Goal: Complete application form

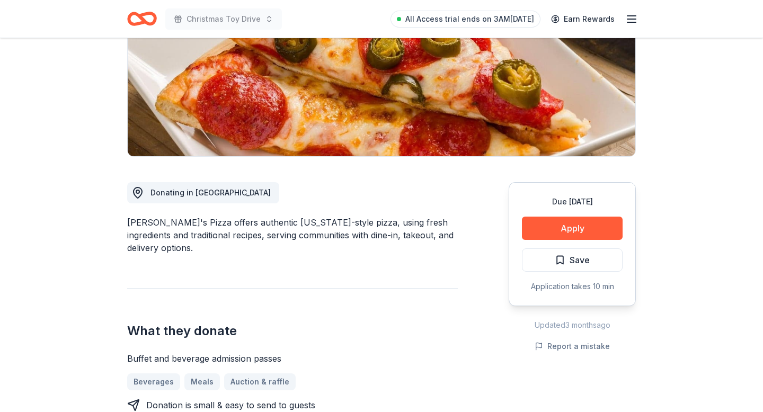
scroll to position [266, 0]
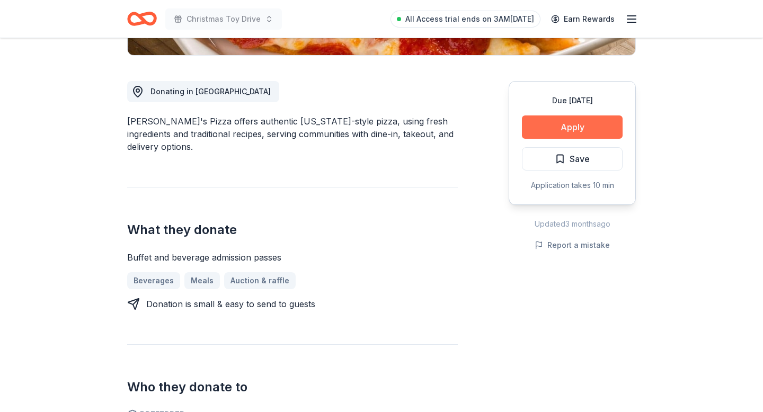
click at [555, 120] on button "Apply" at bounding box center [572, 126] width 101 height 23
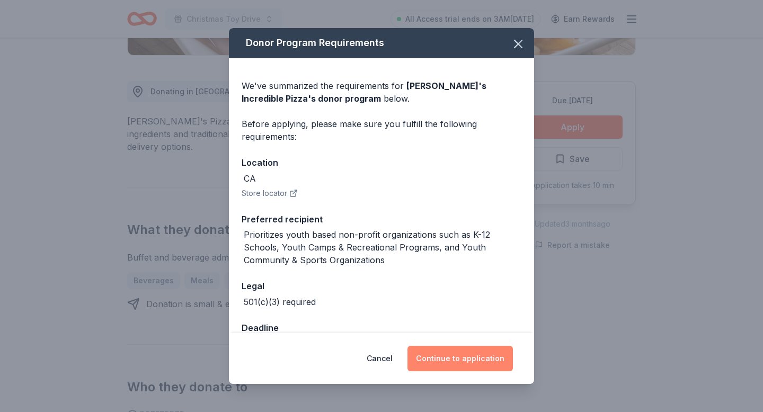
click at [441, 360] on button "Continue to application" at bounding box center [459, 358] width 105 height 25
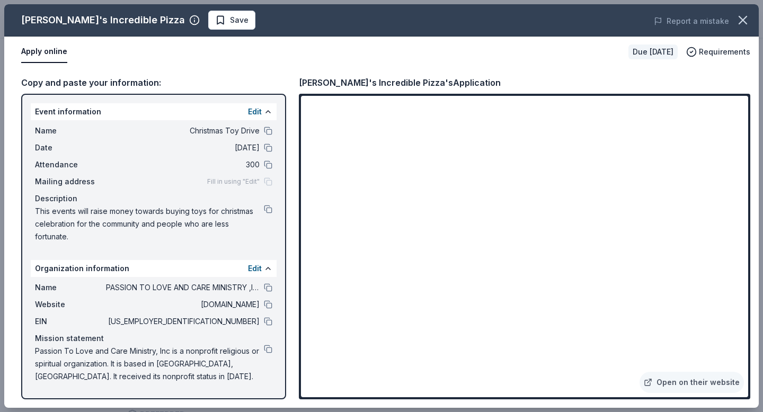
drag, startPoint x: 112, startPoint y: 378, endPoint x: 32, endPoint y: 345, distance: 86.6
click at [32, 345] on div "Name PASSION TO LOVE AND CARE MINISTRY ,INC Website [DOMAIN_NAME] EIN [US_EMPLO…" at bounding box center [154, 332] width 246 height 110
click at [114, 384] on div "Name PASSION TO LOVE AND CARE MINISTRY ,INC Website [DOMAIN_NAME] EIN [US_EMPLO…" at bounding box center [154, 332] width 246 height 110
click at [253, 111] on button "Edit" at bounding box center [255, 111] width 14 height 13
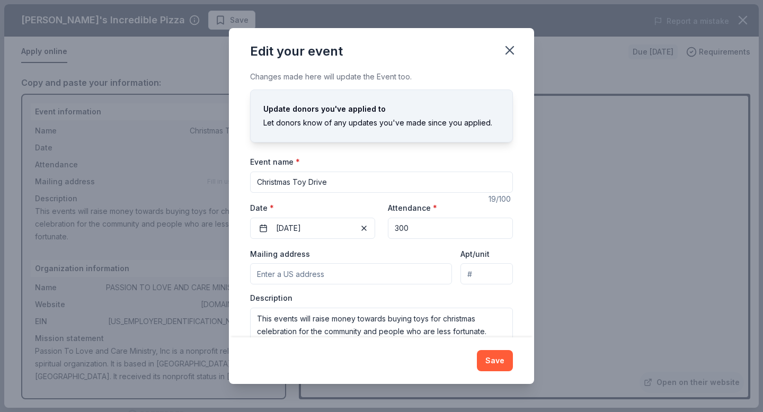
scroll to position [35, 0]
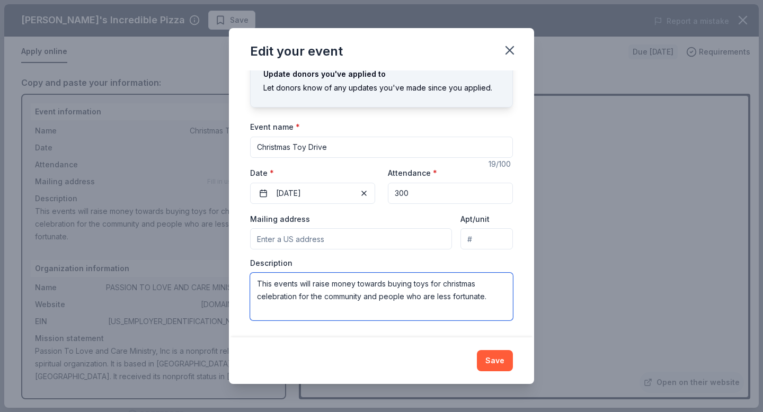
drag, startPoint x: 491, startPoint y: 299, endPoint x: 226, endPoint y: 279, distance: 266.6
click at [226, 279] on div "Edit your event Changes made here will update the Event too. Update donors you'…" at bounding box center [381, 206] width 763 height 412
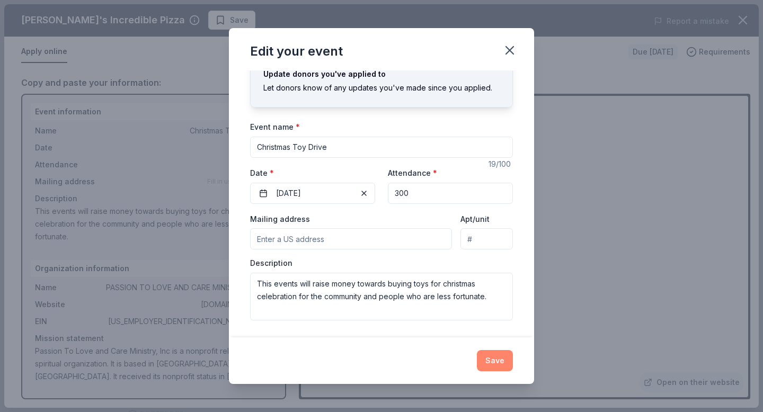
click at [503, 354] on button "Save" at bounding box center [495, 360] width 36 height 21
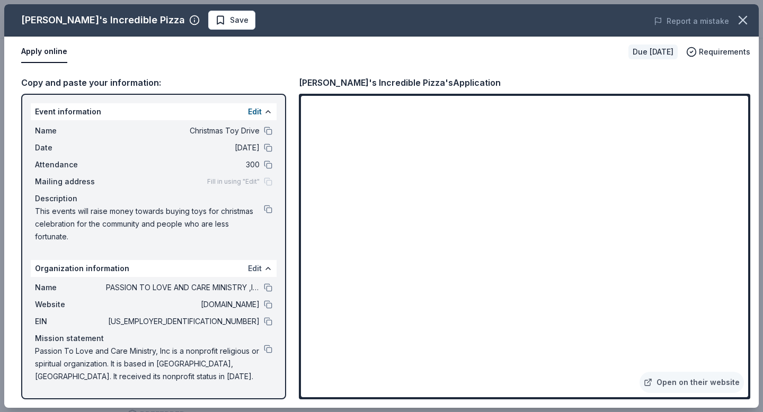
click at [252, 267] on button "Edit" at bounding box center [255, 268] width 14 height 13
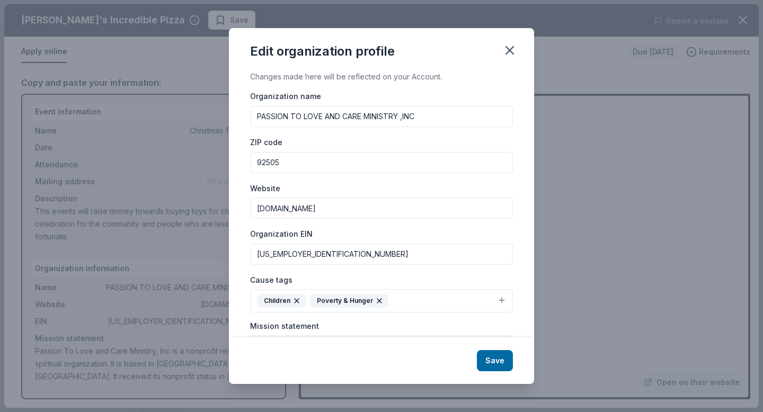
scroll to position [88, 0]
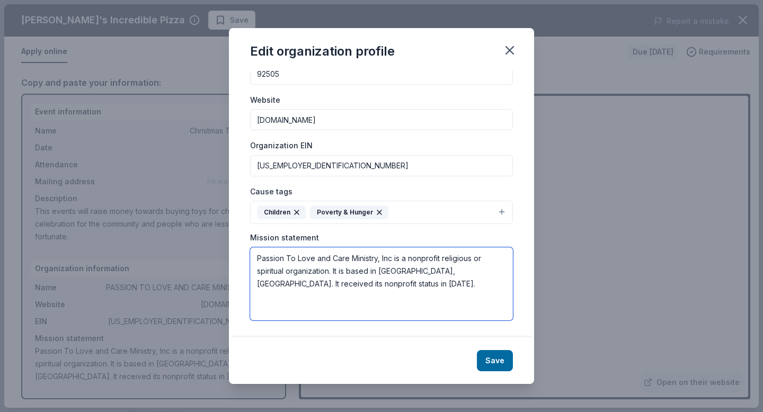
drag, startPoint x: 342, startPoint y: 284, endPoint x: 252, endPoint y: 258, distance: 93.7
click at [252, 258] on textarea "Passion To Love and Care Ministry, Inc is a nonprofit religious or spiritual or…" at bounding box center [381, 283] width 263 height 73
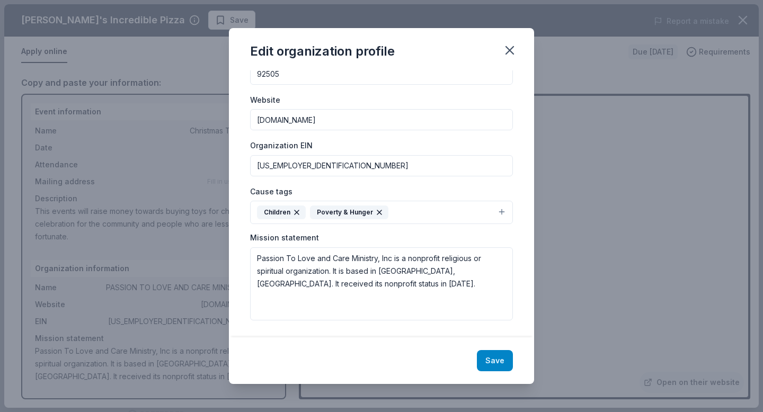
click at [492, 362] on button "Save" at bounding box center [495, 360] width 36 height 21
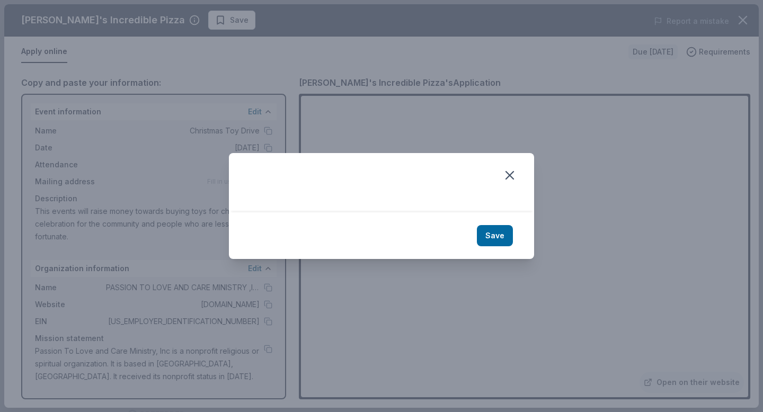
scroll to position [0, 0]
